Goal: Find specific page/section

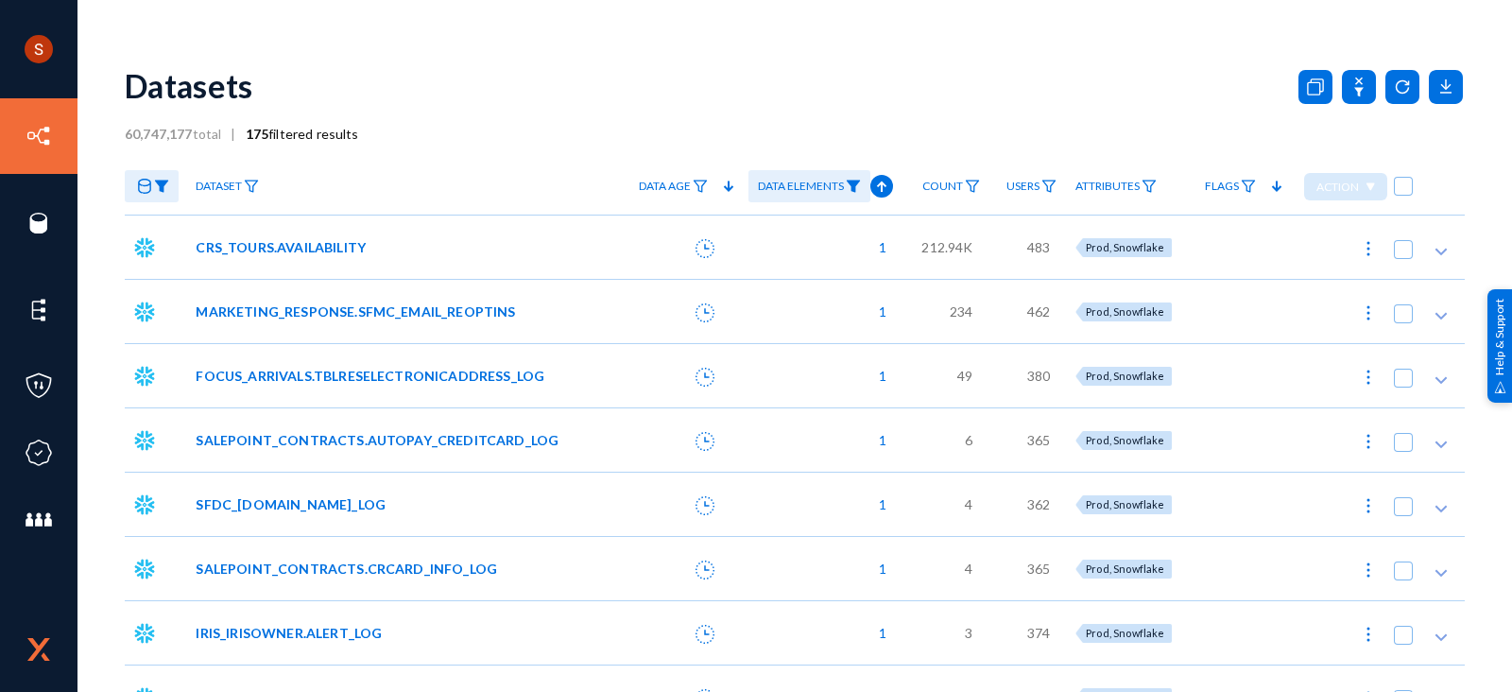
click at [823, 195] on link "Data Elements" at bounding box center [810, 186] width 122 height 33
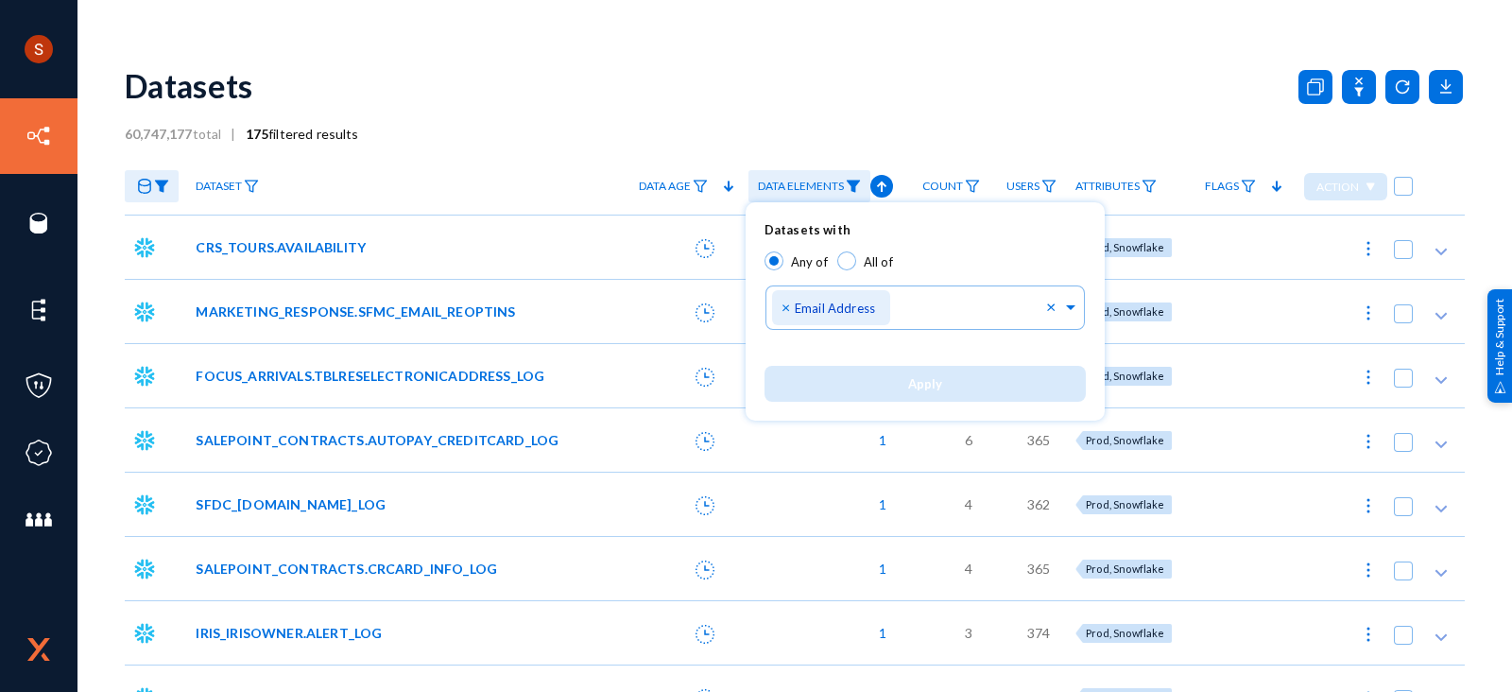
click at [904, 111] on div at bounding box center [756, 346] width 1512 height 692
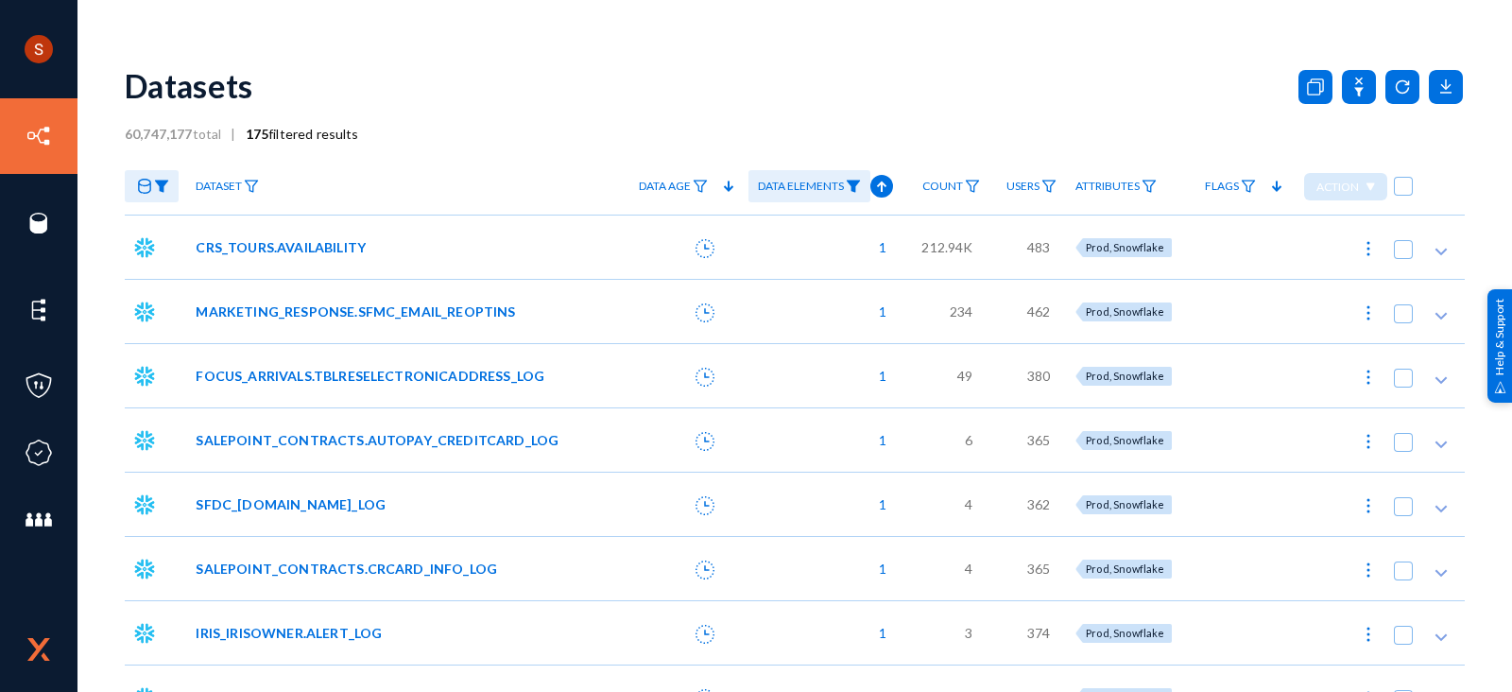
click at [808, 191] on span "Data Elements" at bounding box center [801, 186] width 86 height 13
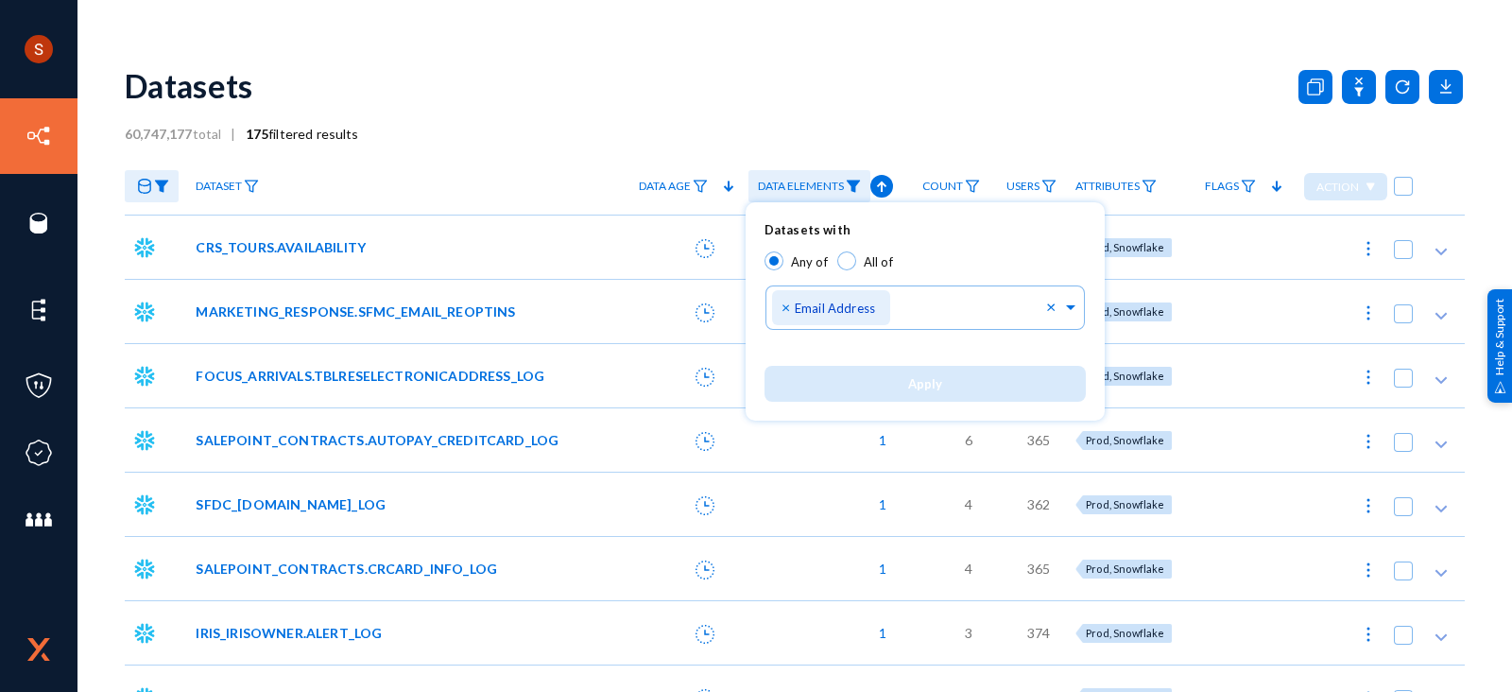
click at [860, 129] on div at bounding box center [756, 346] width 1512 height 692
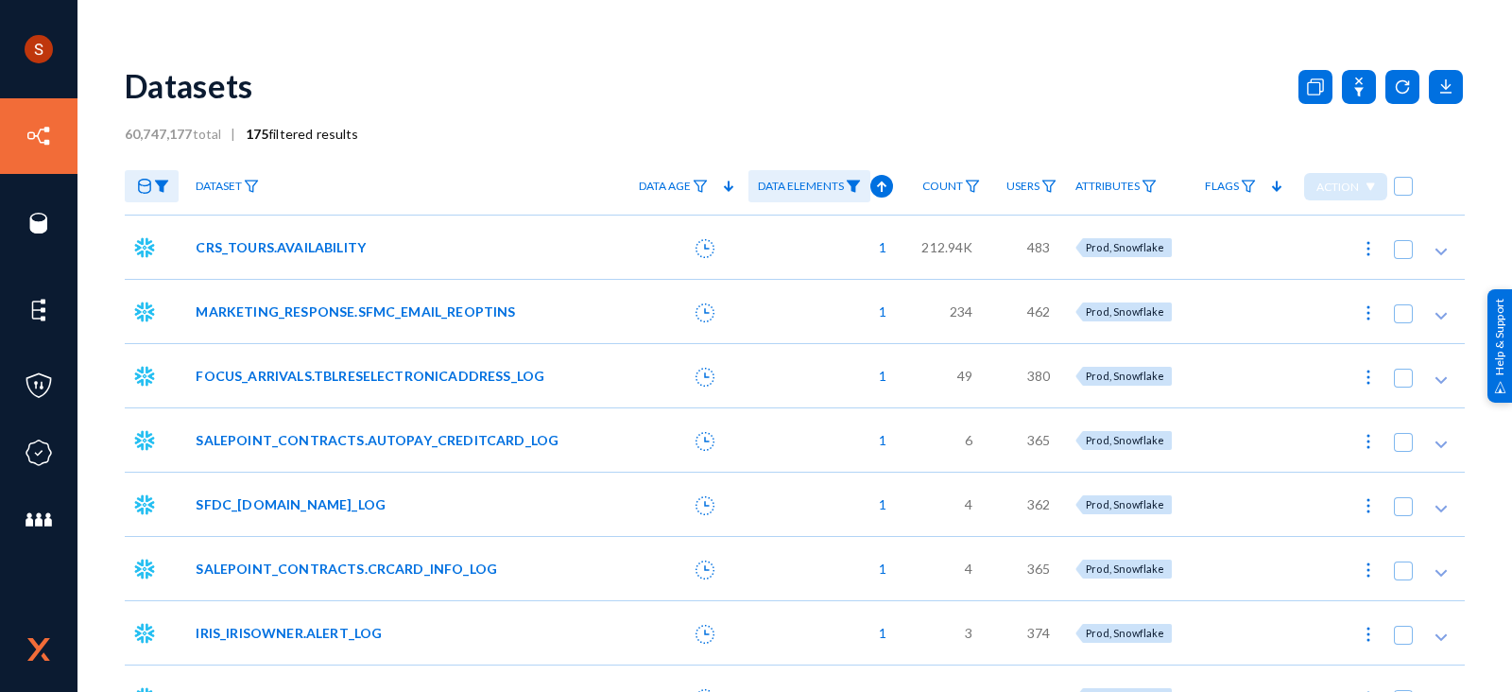
click at [148, 191] on icon at bounding box center [144, 186] width 13 height 15
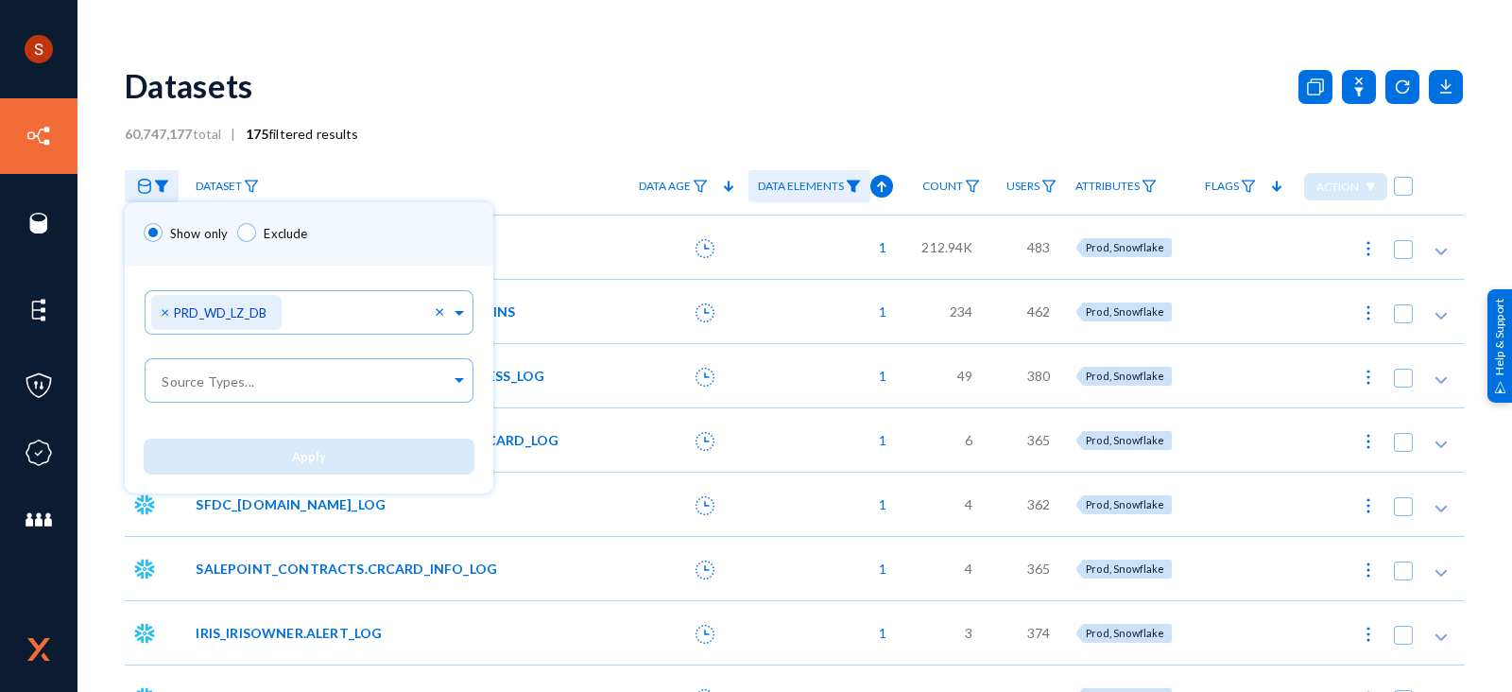
click at [450, 158] on div at bounding box center [756, 346] width 1512 height 692
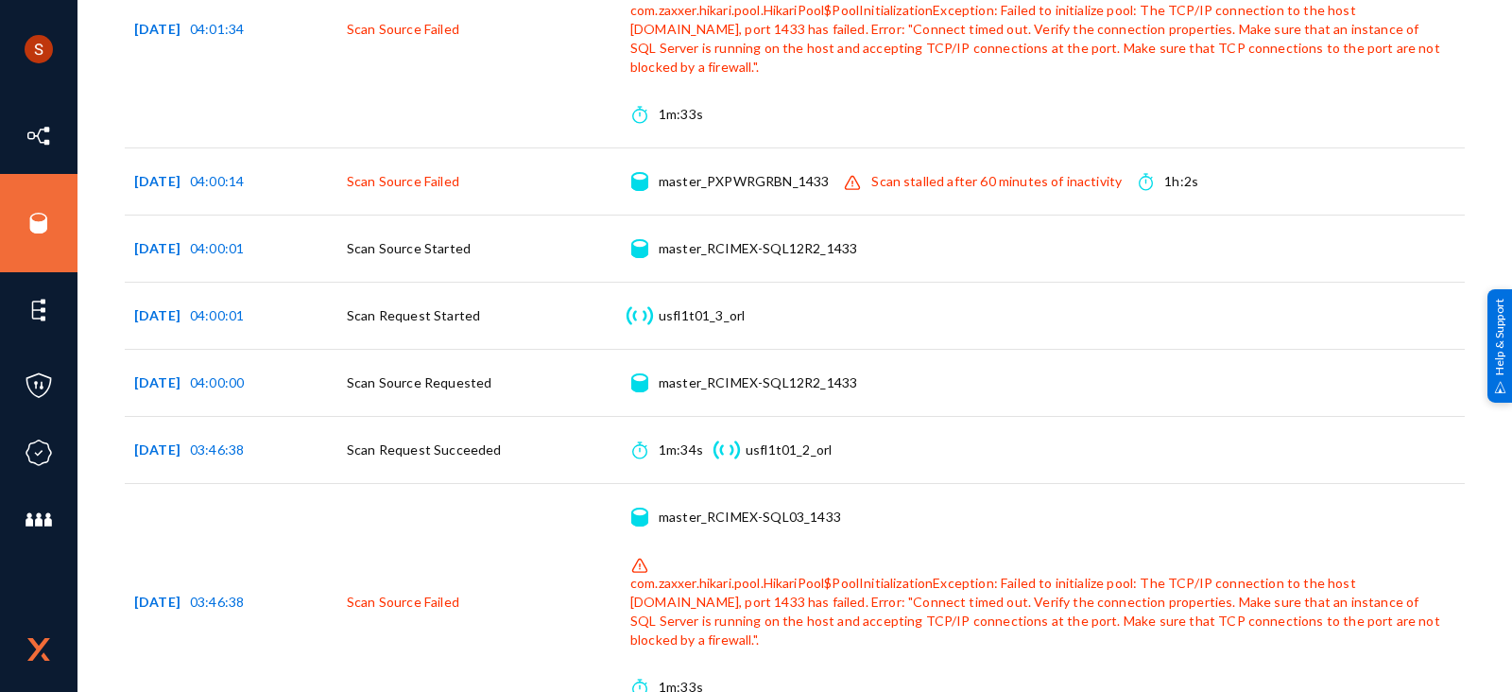
scroll to position [11992, 0]
